Goal: Information Seeking & Learning: Learn about a topic

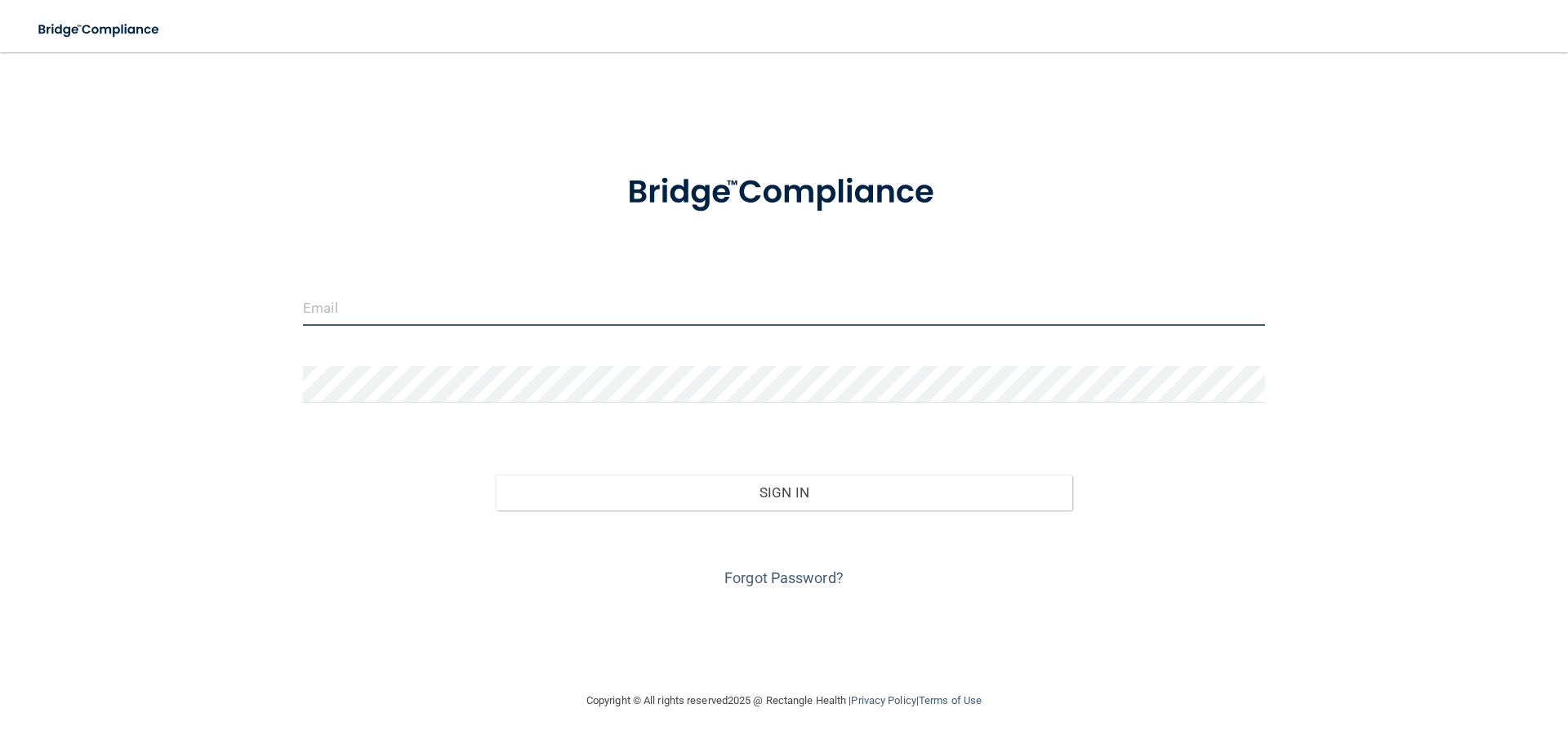
click at [350, 319] on input "email" at bounding box center [784, 307] width 963 height 37
type input "[EMAIL_ADDRESS][DOMAIN_NAME]"
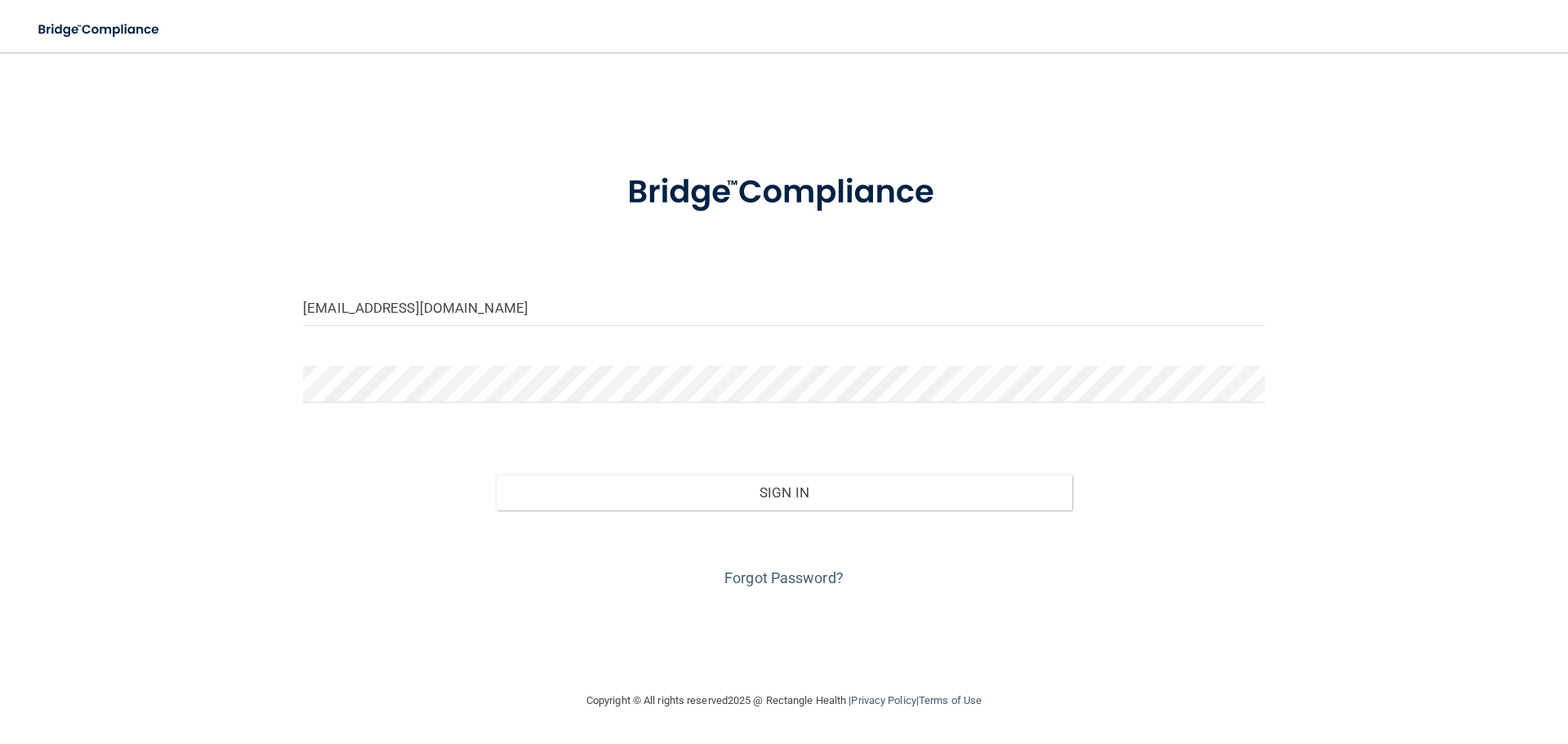
click at [330, 403] on div at bounding box center [784, 390] width 987 height 49
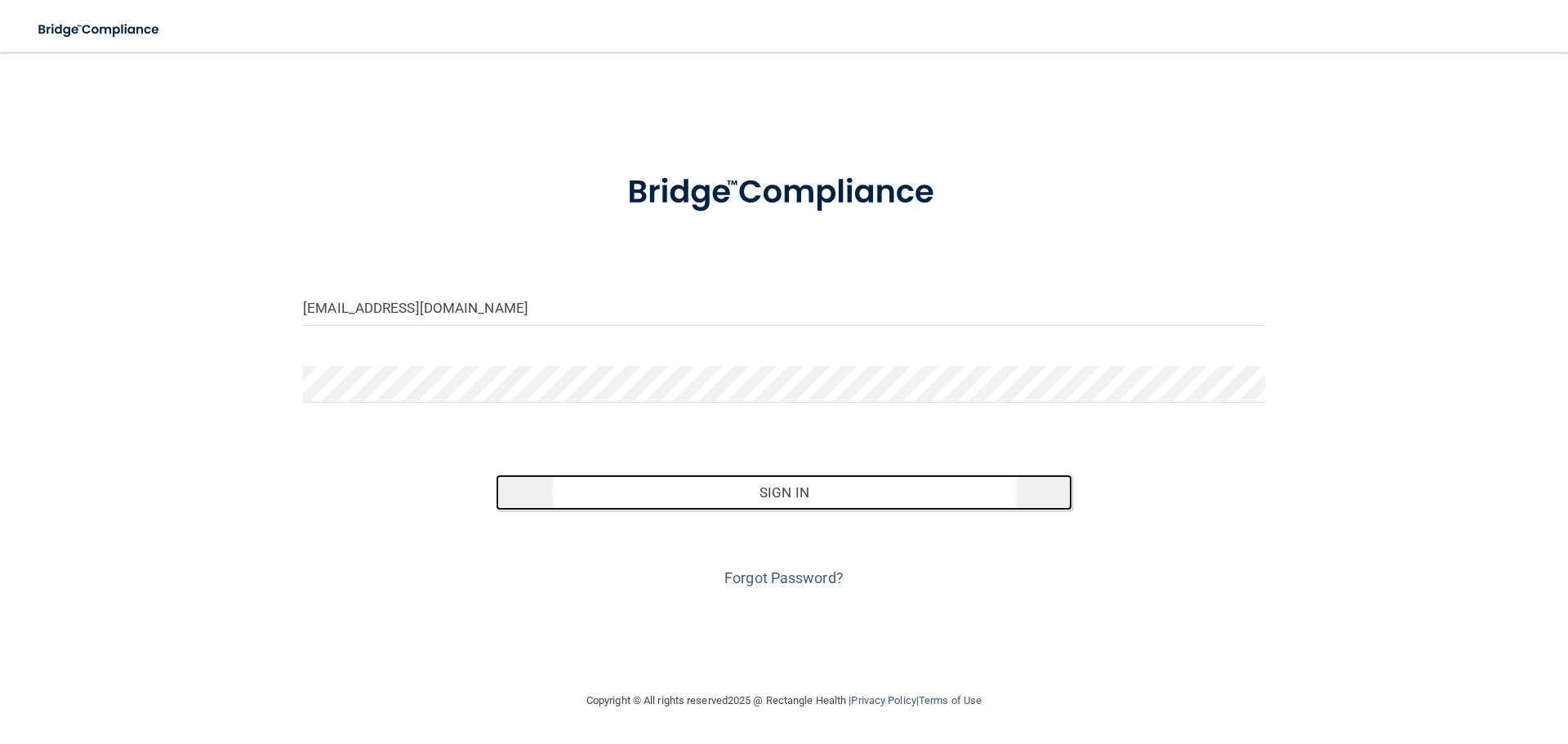
click at [981, 493] on button "Sign In" at bounding box center [784, 492] width 578 height 36
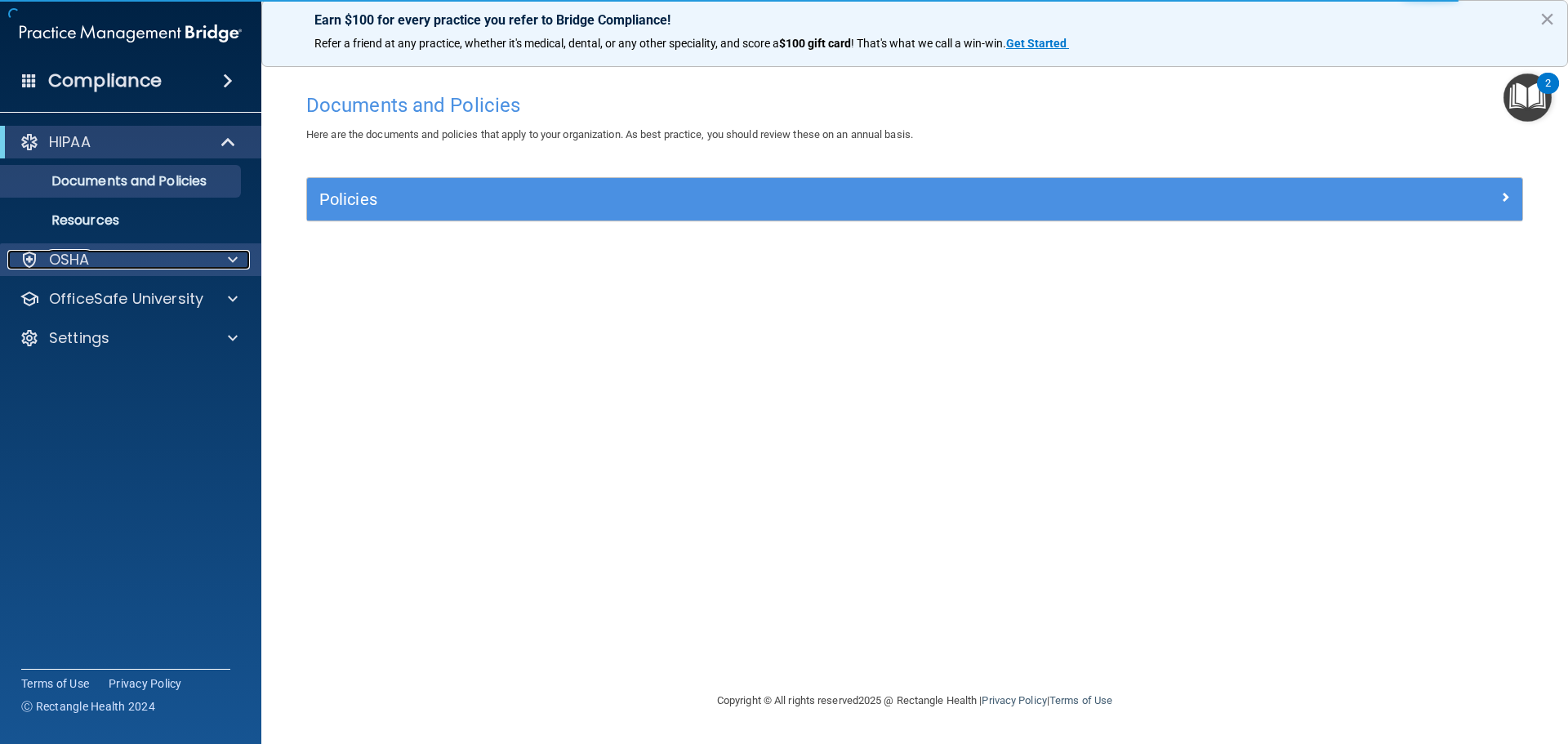
click at [235, 258] on span at bounding box center [233, 260] width 10 height 20
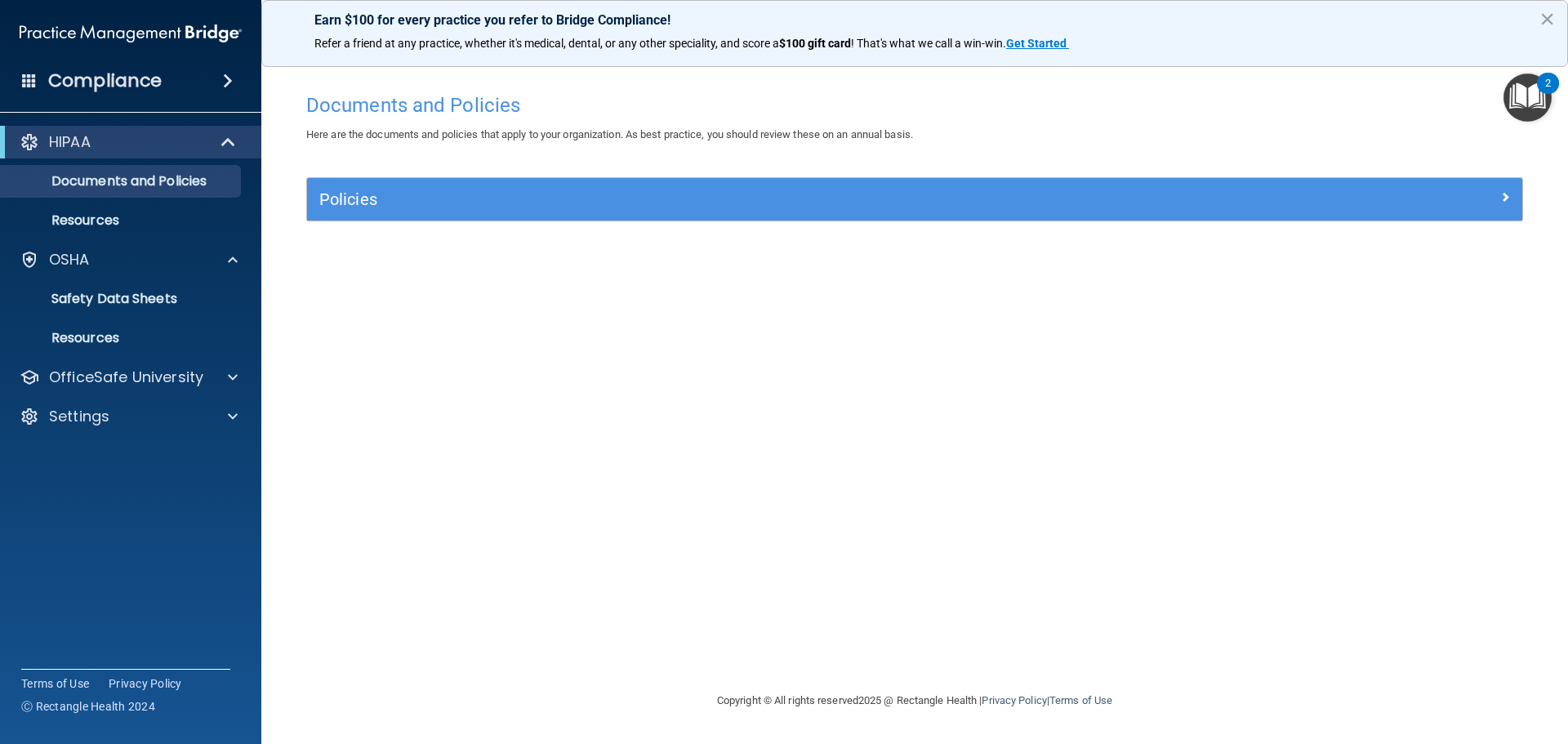
click at [226, 77] on span at bounding box center [228, 81] width 10 height 20
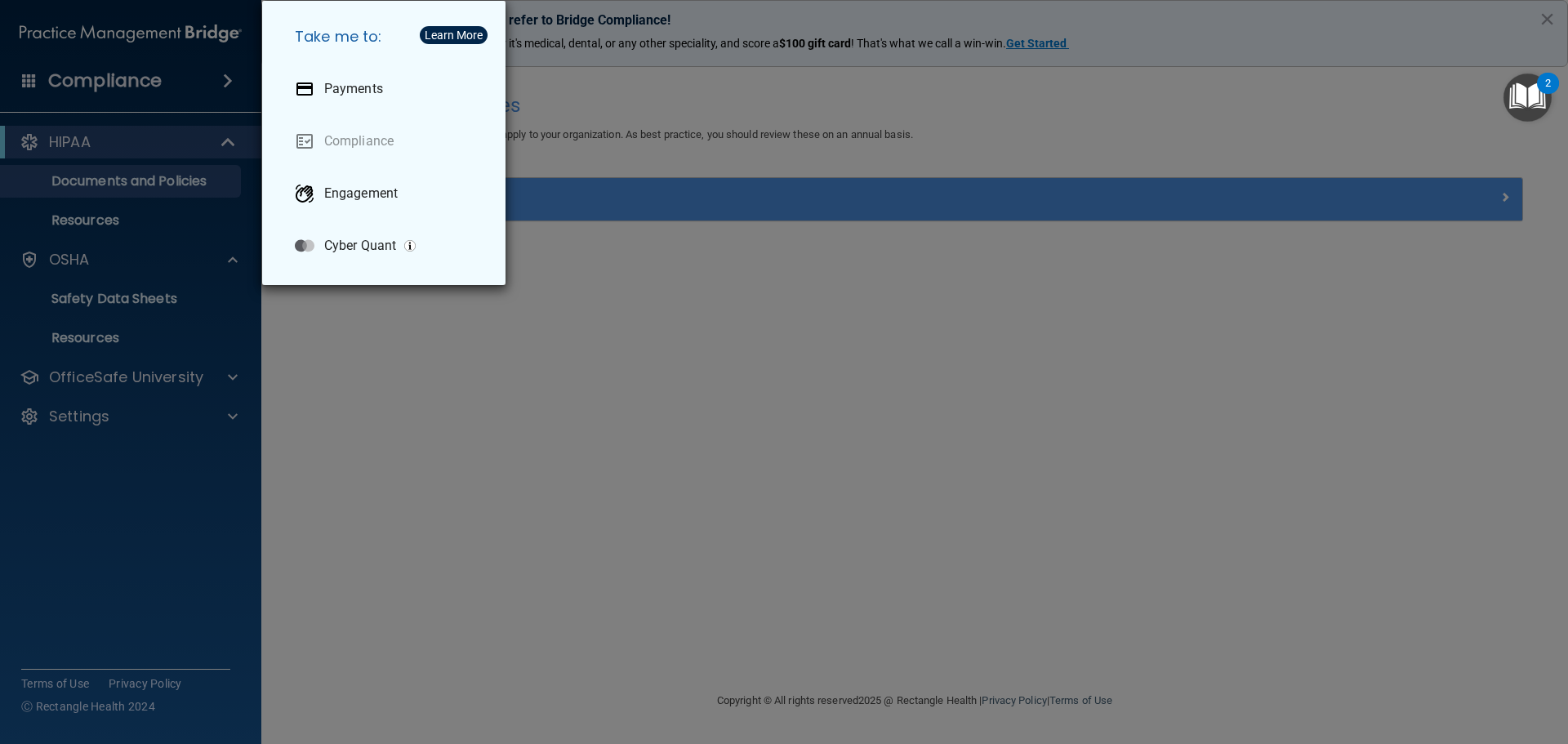
click at [119, 189] on div "Take me to: Payments Compliance Engagement Cyber Quant" at bounding box center [784, 372] width 1568 height 744
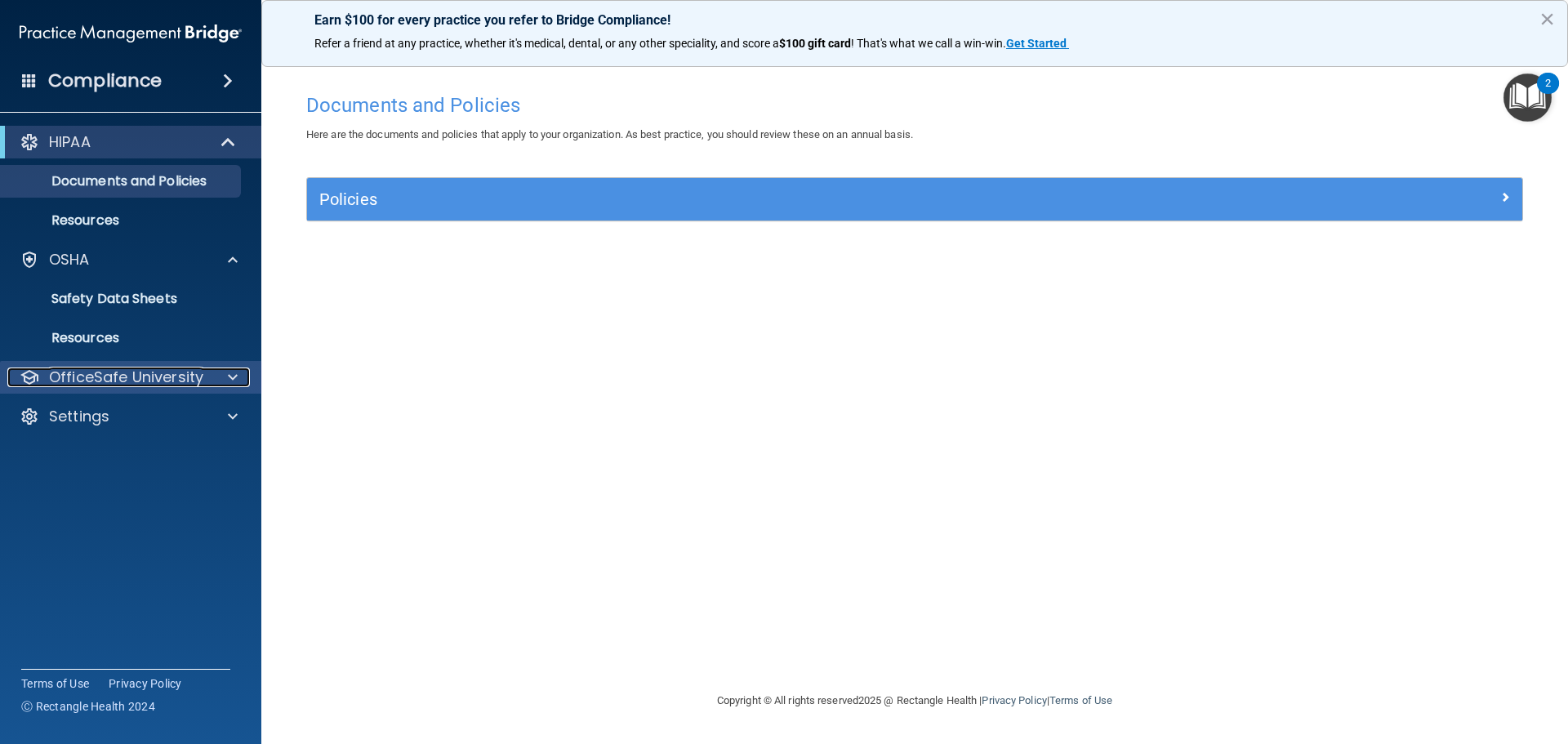
click at [144, 378] on p "OfficeSafe University" at bounding box center [126, 377] width 154 height 20
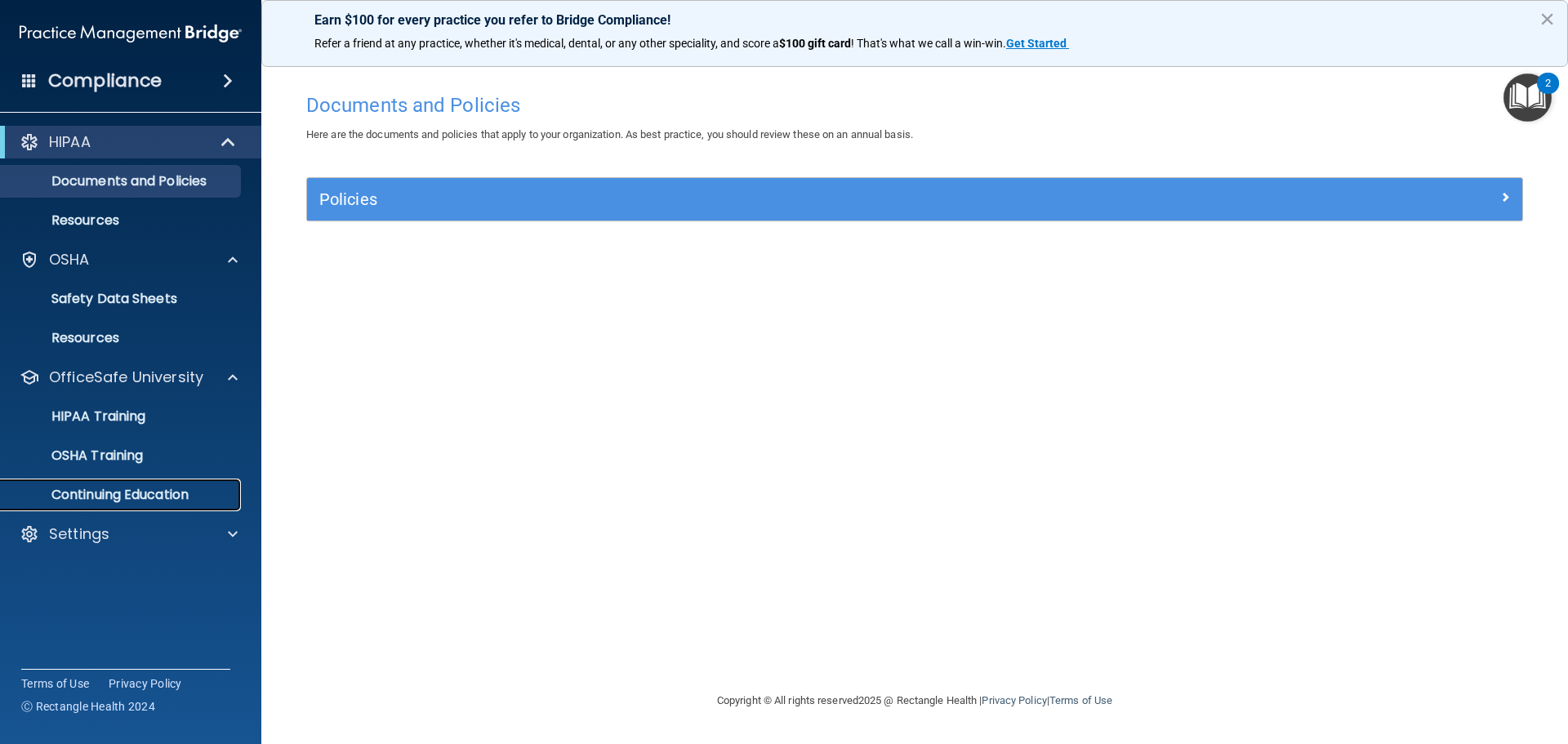
click at [87, 499] on p "Continuing Education" at bounding box center [122, 495] width 223 height 16
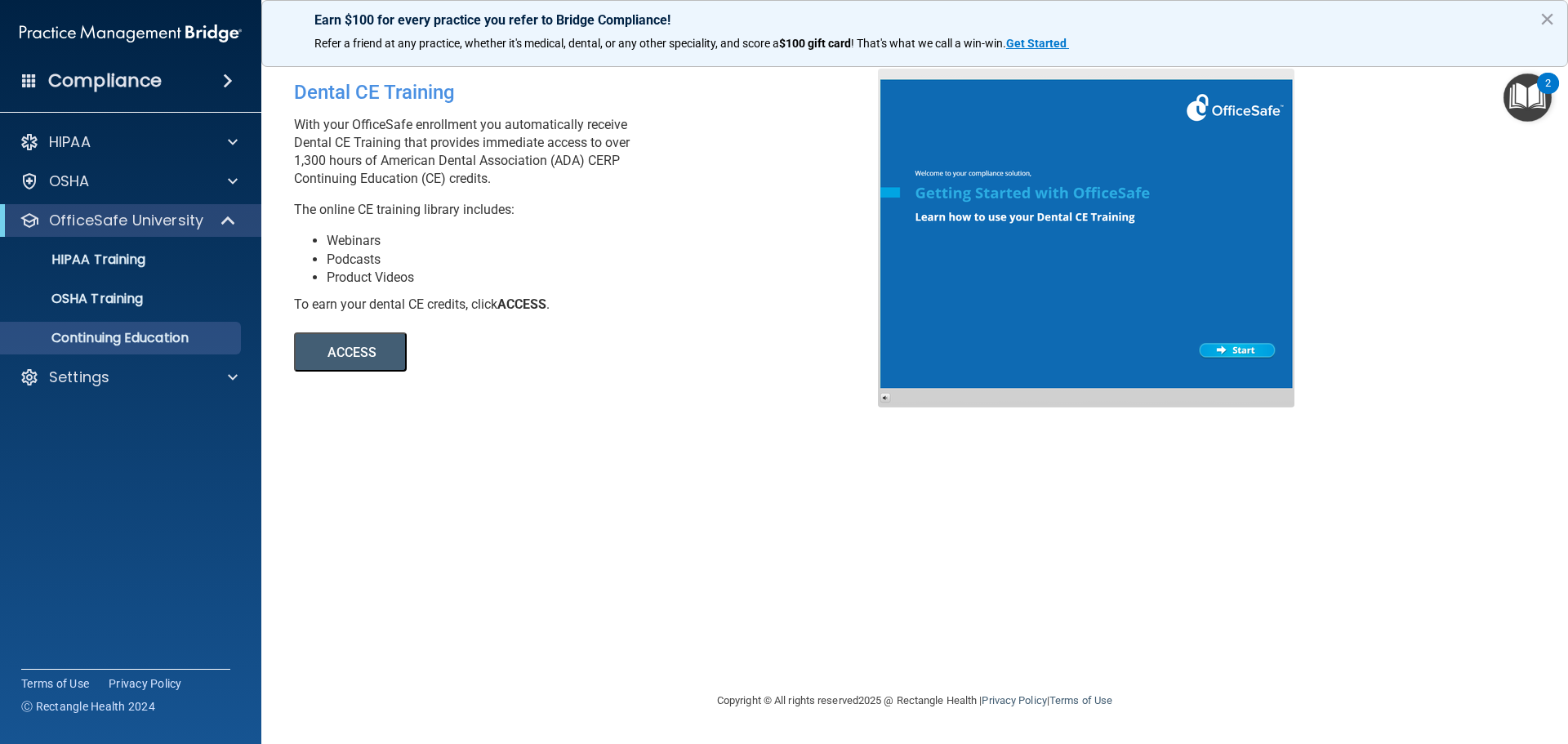
click at [325, 343] on button "ACCESS" at bounding box center [351, 352] width 113 height 39
